Goal: Information Seeking & Learning: Learn about a topic

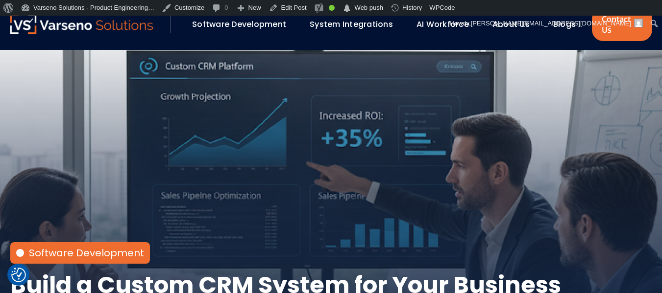
scroll to position [41, 0]
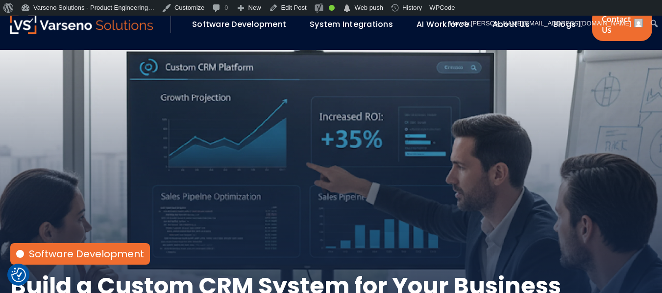
click at [356, 99] on div "Software Development Build a Custom CRM System for Your Business [DATE]" at bounding box center [330, 184] width 661 height 318
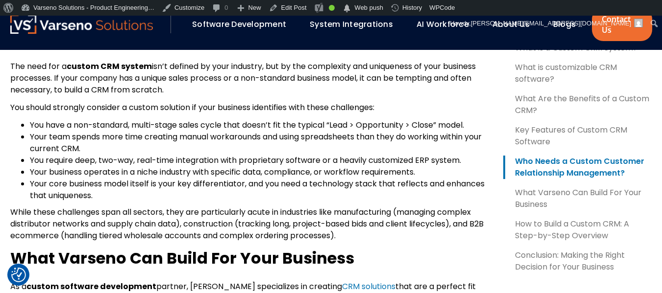
scroll to position [1534, 0]
